Goal: Task Accomplishment & Management: Use online tool/utility

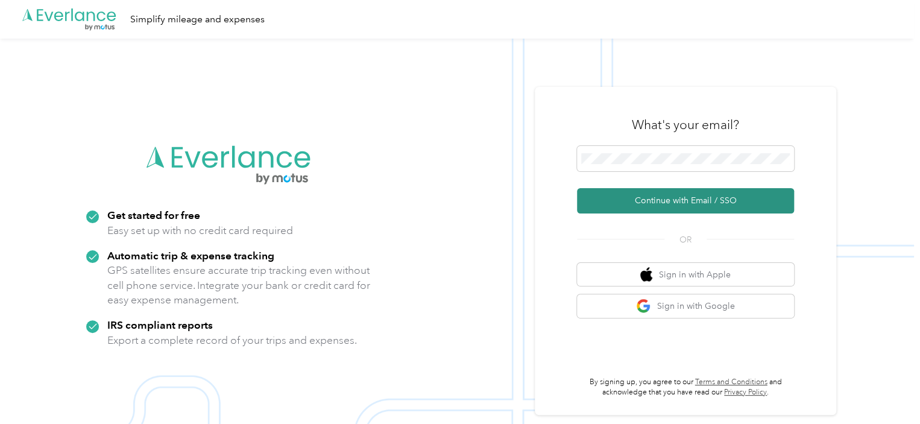
click at [660, 197] on button "Continue with Email / SSO" at bounding box center [685, 200] width 217 height 25
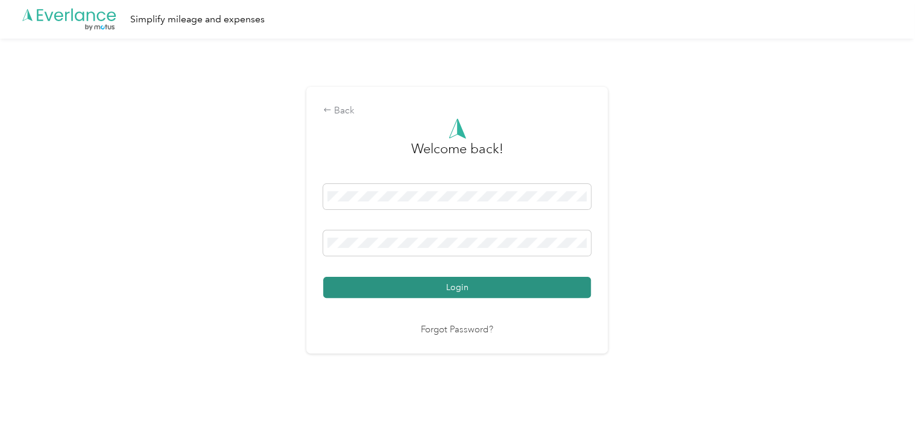
click at [449, 296] on button "Login" at bounding box center [457, 287] width 268 height 21
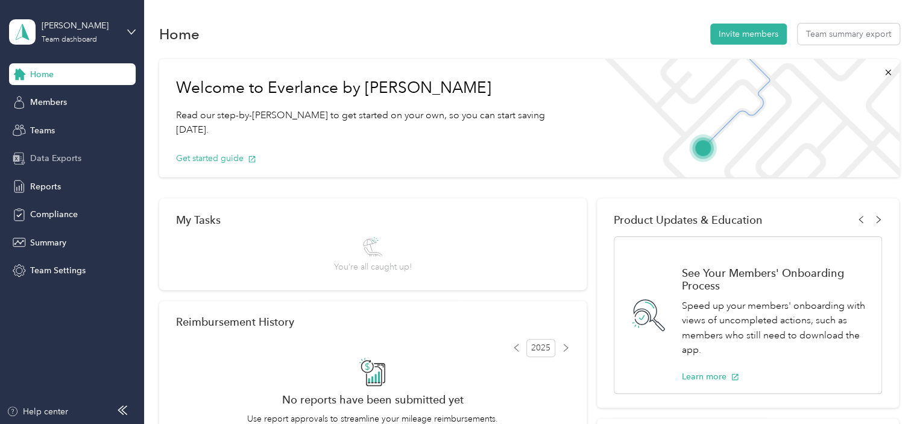
click at [57, 159] on span "Data Exports" at bounding box center [55, 158] width 51 height 13
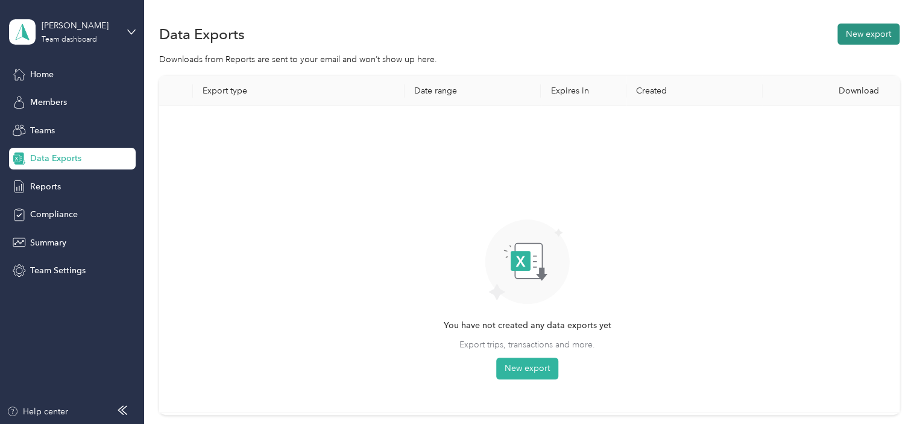
click at [857, 31] on button "New export" at bounding box center [869, 34] width 62 height 21
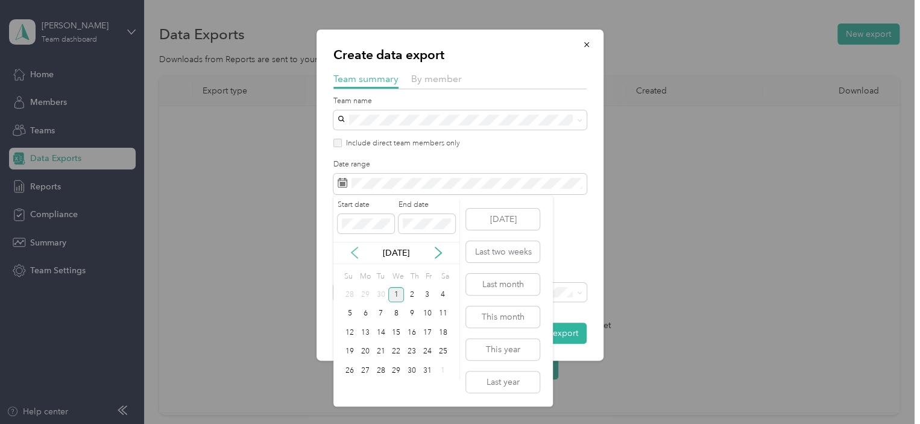
click at [354, 253] on icon at bounding box center [355, 253] width 12 height 12
click at [349, 352] on div "21" at bounding box center [350, 351] width 16 height 15
click at [379, 368] on div "30" at bounding box center [381, 370] width 16 height 15
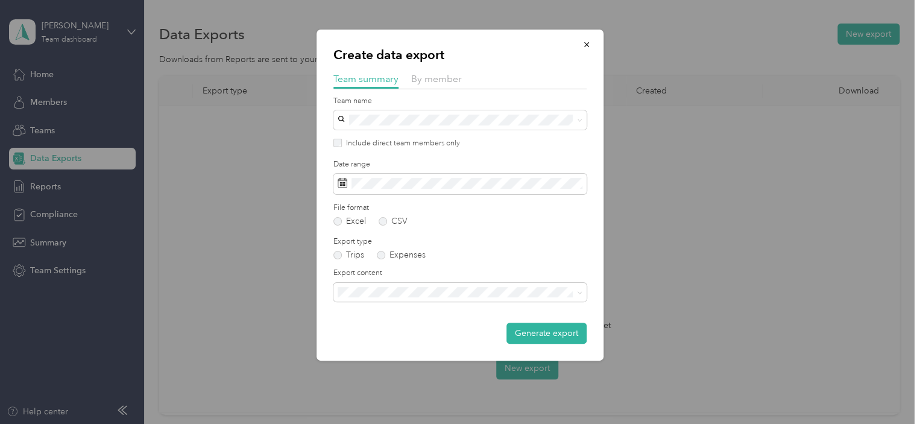
click at [410, 282] on div "Export content" at bounding box center [460, 285] width 253 height 34
click at [400, 334] on span "Summary and full trips list" at bounding box center [390, 334] width 96 height 10
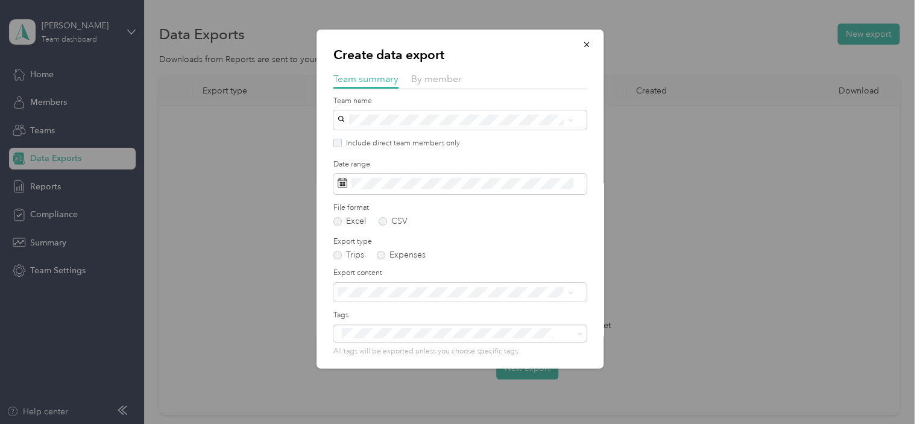
scroll to position [47, 0]
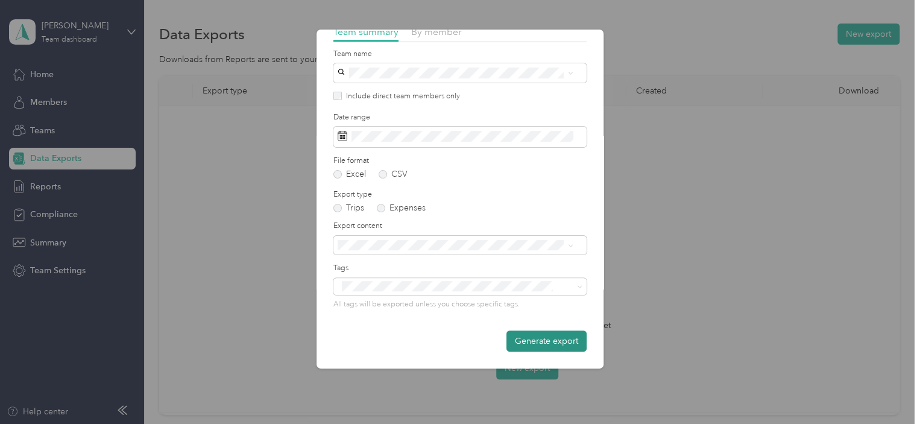
click at [524, 340] on button "Generate export" at bounding box center [547, 341] width 80 height 21
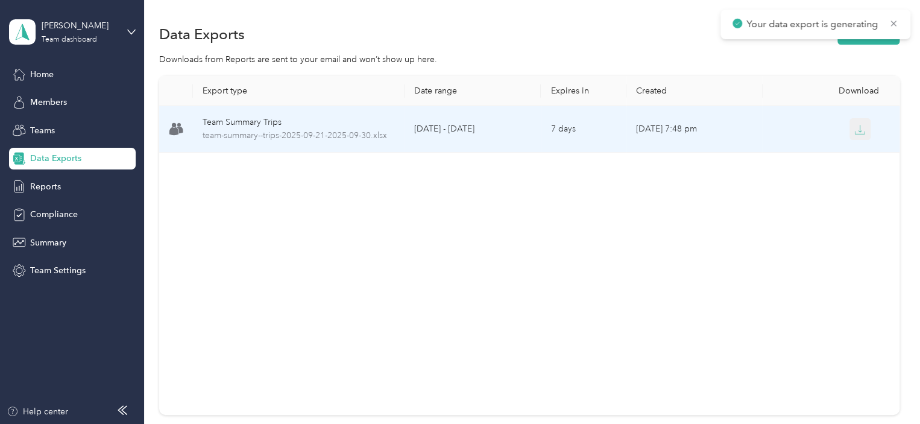
click at [864, 132] on button "button" at bounding box center [861, 129] width 22 height 22
